Goal: Information Seeking & Learning: Find specific fact

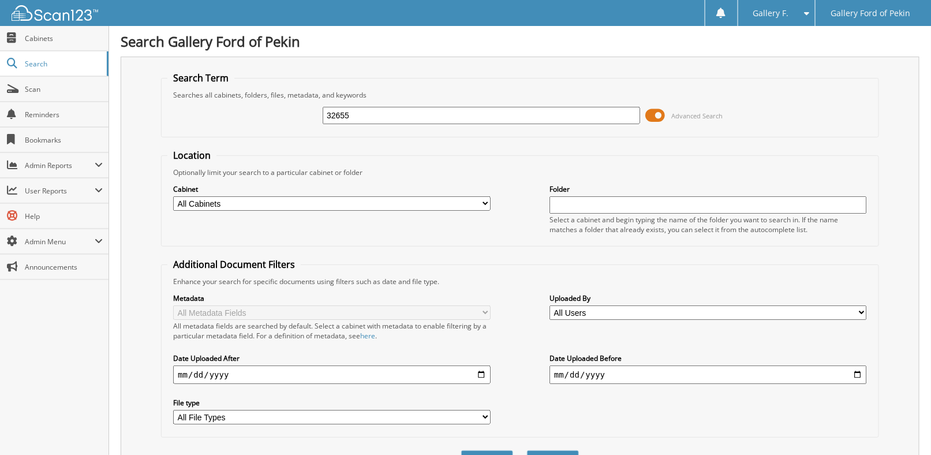
type input "32655"
click at [527, 450] on button "Search" at bounding box center [553, 460] width 52 height 21
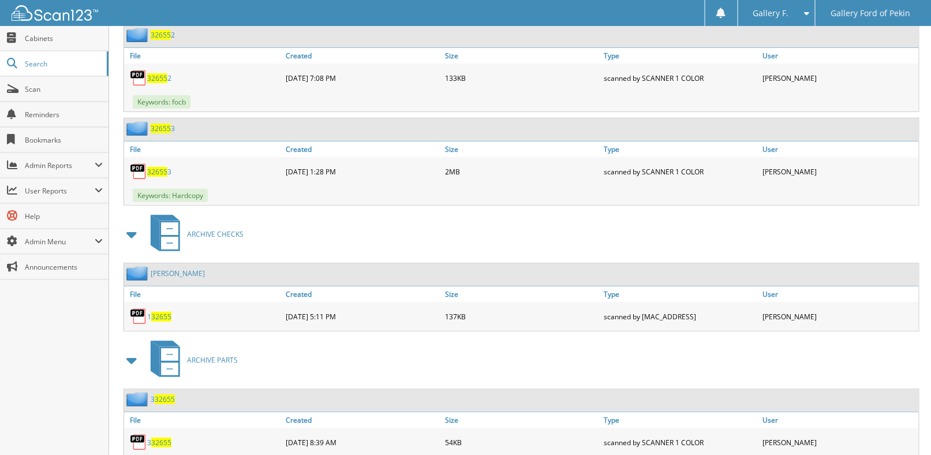
scroll to position [1773, 0]
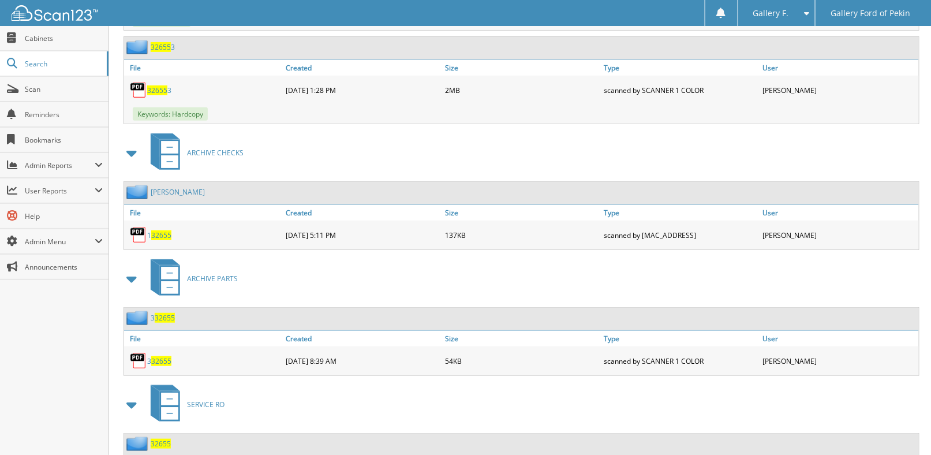
click at [155, 439] on span "32655" at bounding box center [161, 444] width 20 height 10
